Goal: Answer question/provide support

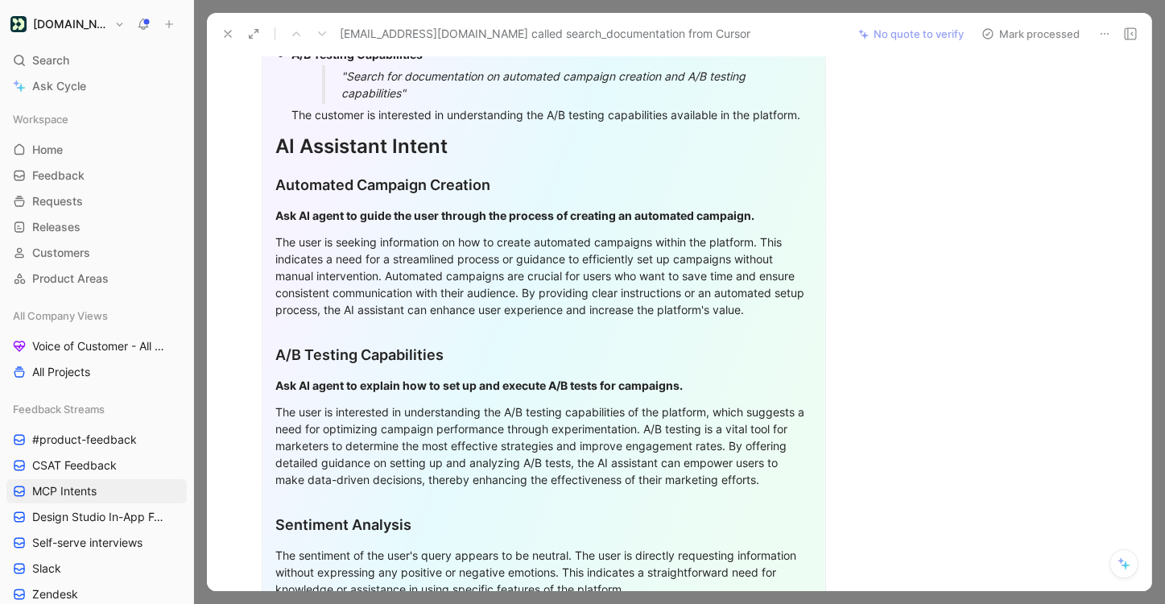
scroll to position [638, 0]
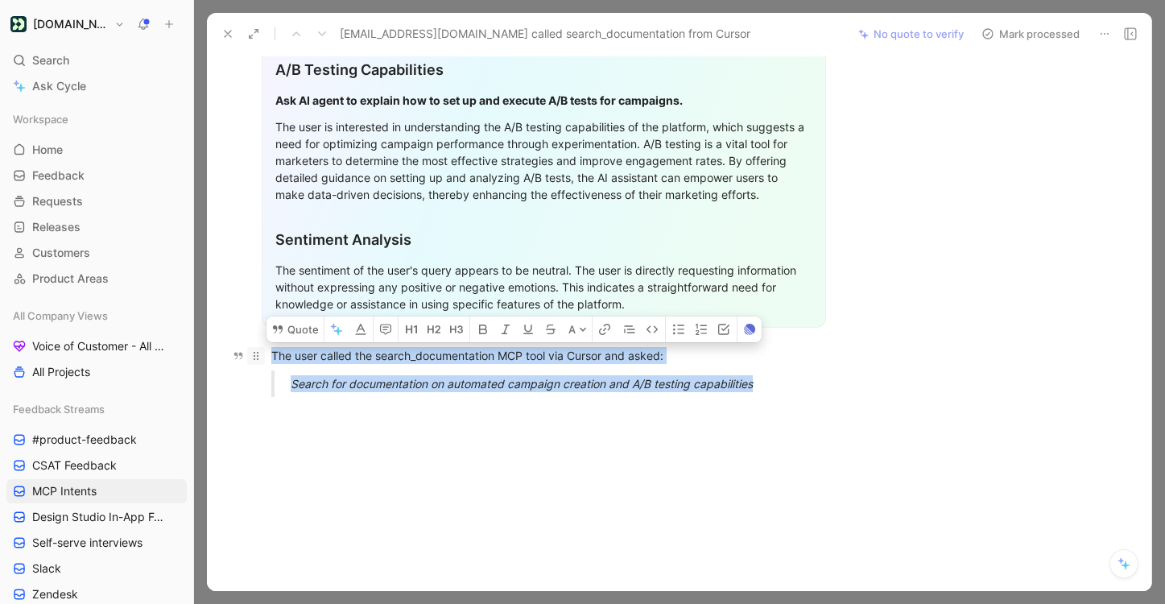
drag, startPoint x: 803, startPoint y: 400, endPoint x: 263, endPoint y: 355, distance: 542.3
click at [291, 334] on button "Quote" at bounding box center [295, 330] width 57 height 26
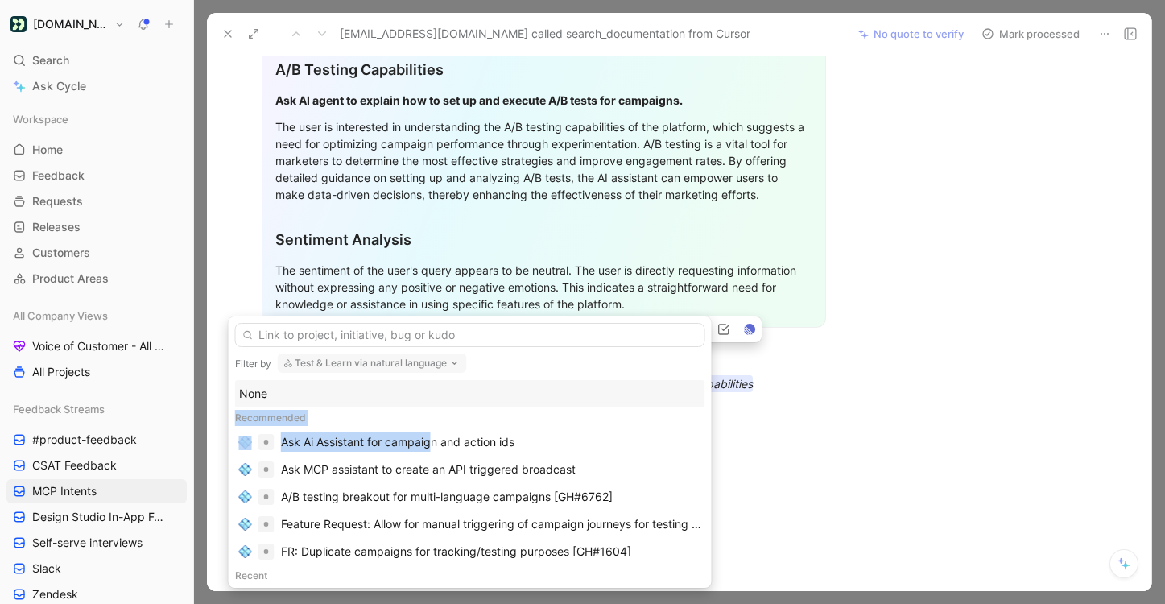
click at [396, 387] on div "None Recommended Ask Ai Assistant for campaign and action ids Ask MCP assistant…" at bounding box center [470, 480] width 470 height 201
click at [396, 387] on div "None" at bounding box center [470, 393] width 462 height 19
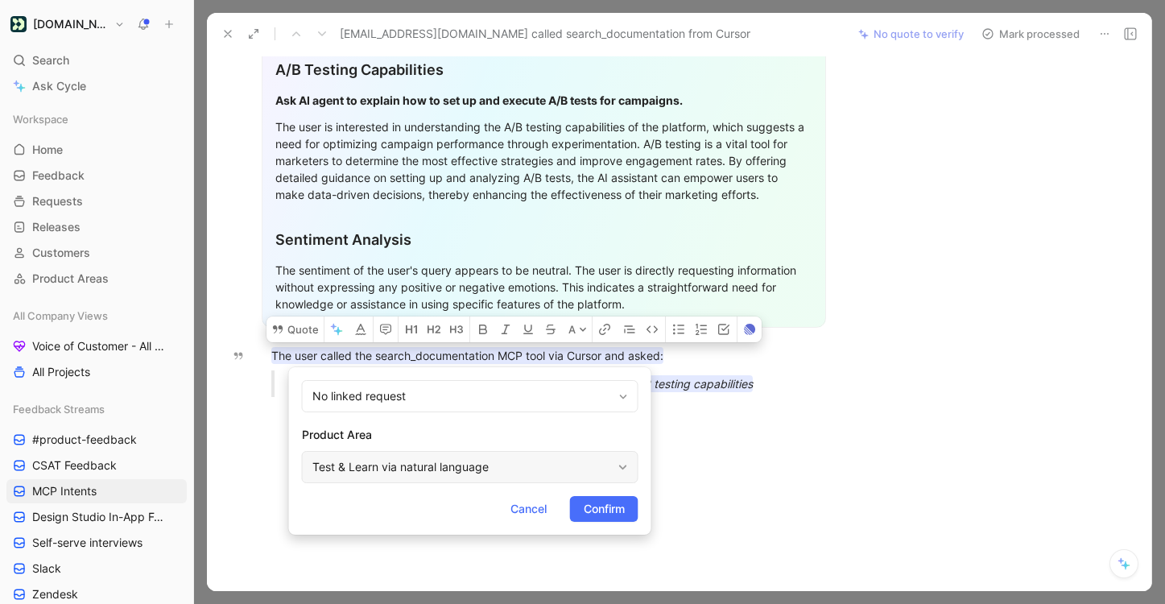
click at [485, 464] on div "Test & Learn via natural language" at bounding box center [463, 466] width 300 height 19
type input "mcp"
click at [513, 429] on span "Connection Server" at bounding box center [464, 429] width 97 height 14
click at [624, 499] on button "Confirm" at bounding box center [604, 509] width 68 height 26
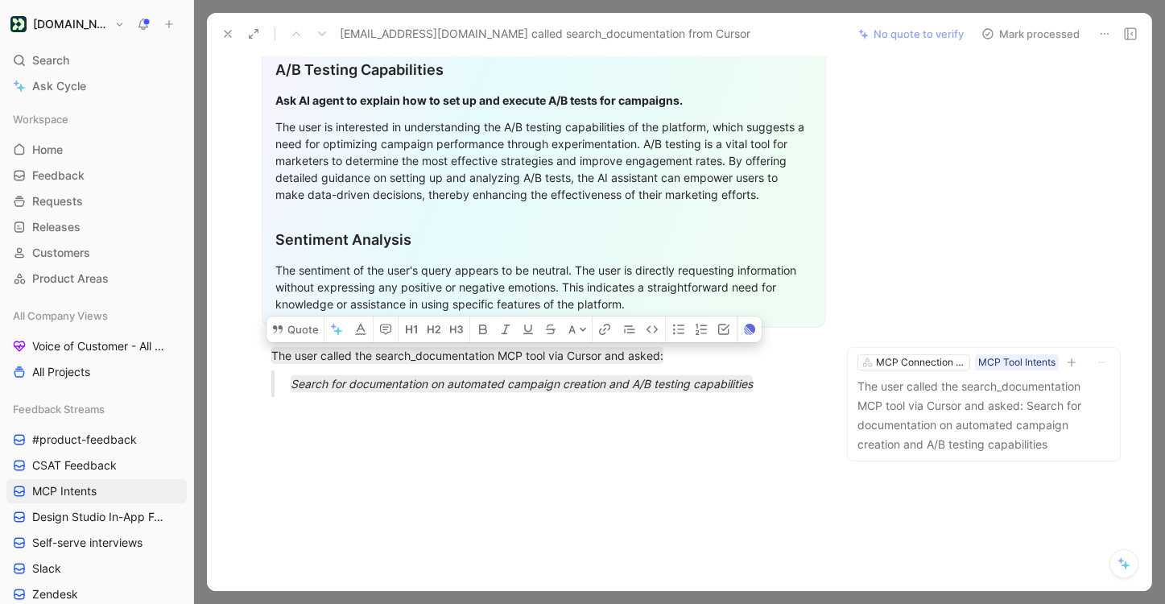
click at [1046, 31] on button "Mark processed" at bounding box center [1031, 34] width 113 height 23
